Goal: Transaction & Acquisition: Subscribe to service/newsletter

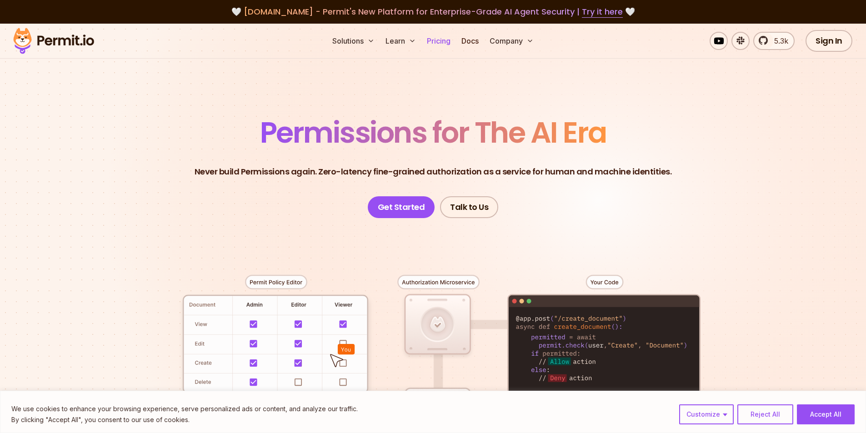
click at [440, 43] on link "Pricing" at bounding box center [438, 41] width 31 height 18
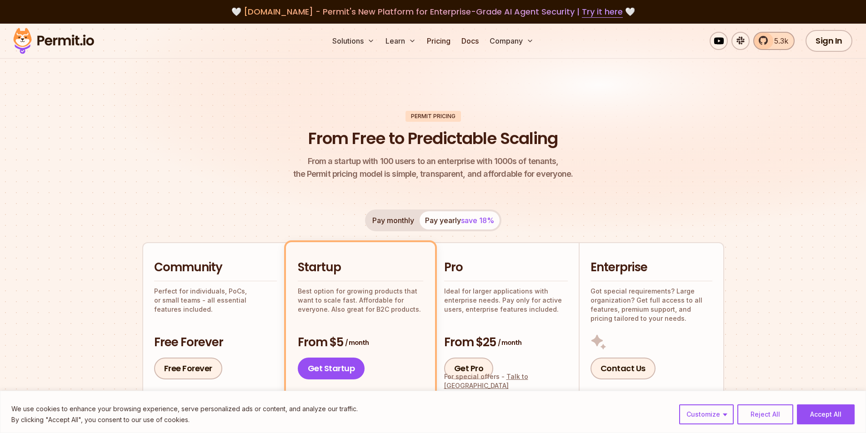
click at [769, 36] on link "5.3k" at bounding box center [773, 41] width 41 height 18
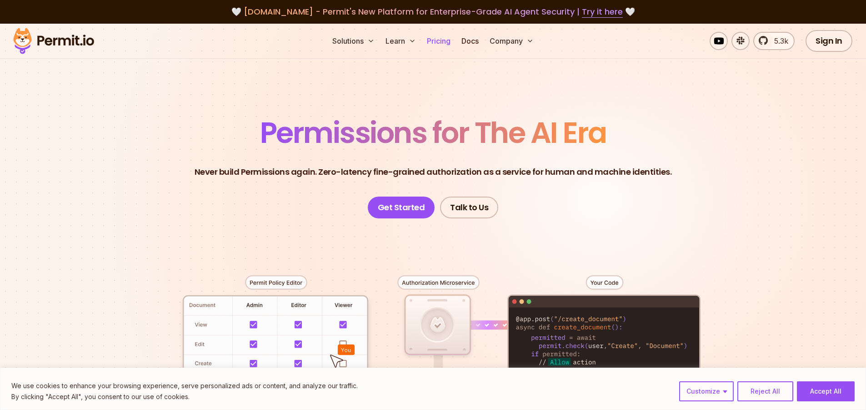
click at [442, 40] on link "Pricing" at bounding box center [438, 41] width 31 height 18
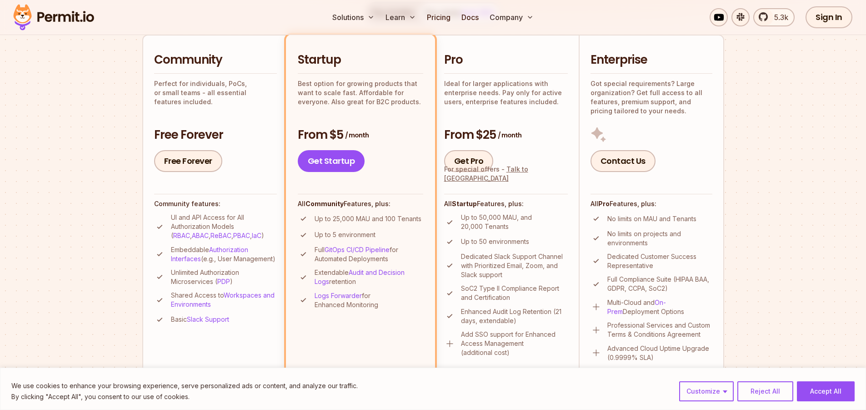
scroll to position [215, 0]
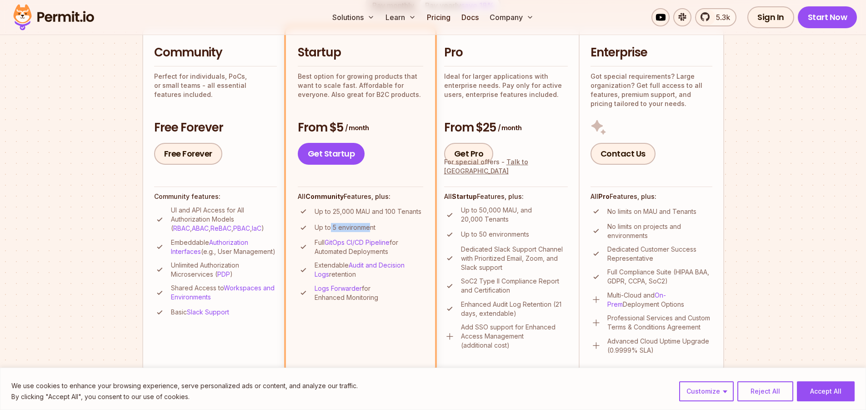
drag, startPoint x: 330, startPoint y: 225, endPoint x: 370, endPoint y: 229, distance: 40.6
click at [370, 229] on p "Up to 5 environment" at bounding box center [345, 227] width 61 height 9
click at [775, 21] on link "Sign In" at bounding box center [770, 17] width 47 height 22
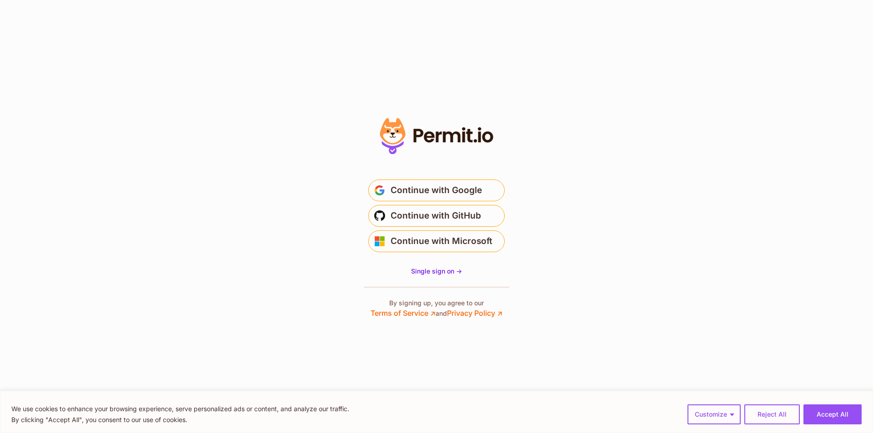
click at [576, 285] on section "Or" at bounding box center [436, 216] width 873 height 433
